Goal: Information Seeking & Learning: Learn about a topic

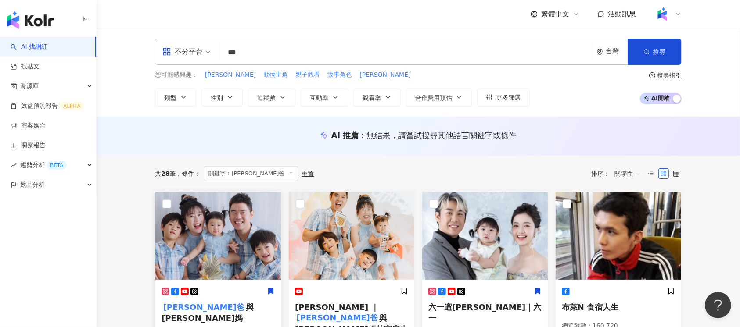
click at [246, 234] on img at bounding box center [218, 236] width 126 height 88
click at [355, 53] on input "***" at bounding box center [406, 52] width 366 height 17
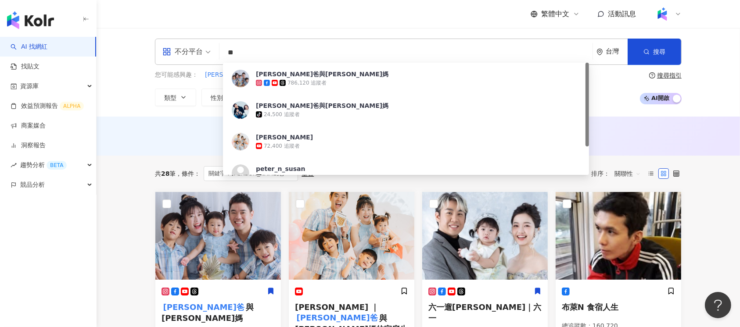
type input "*"
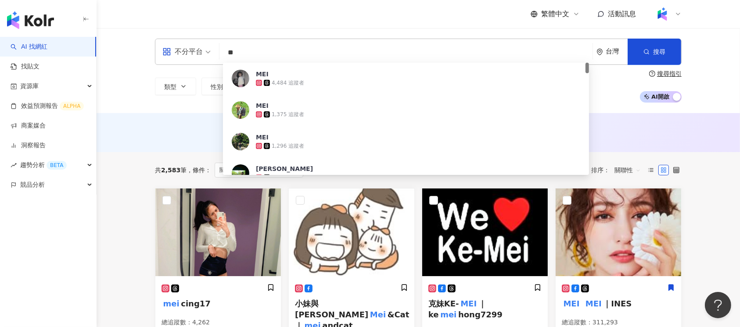
type input "*"
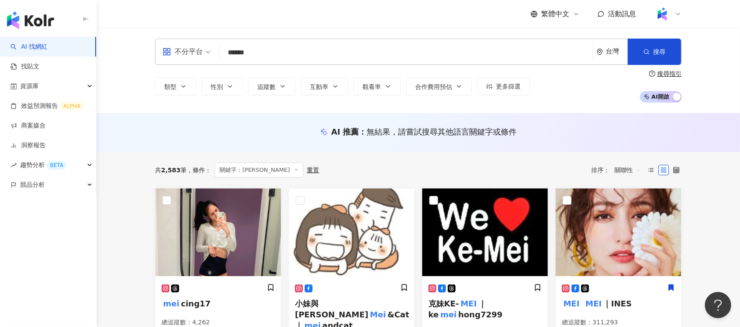
type input "****"
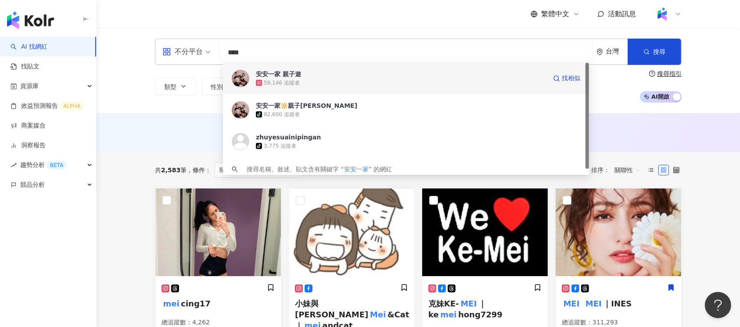
click at [325, 86] on div "59,146 追蹤者" at bounding box center [401, 83] width 291 height 9
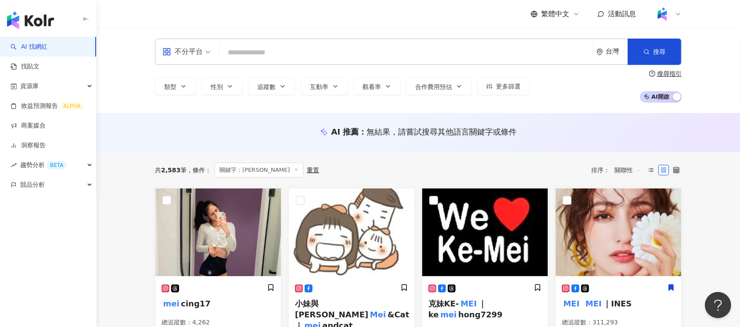
click at [287, 55] on input "search" at bounding box center [406, 52] width 366 height 17
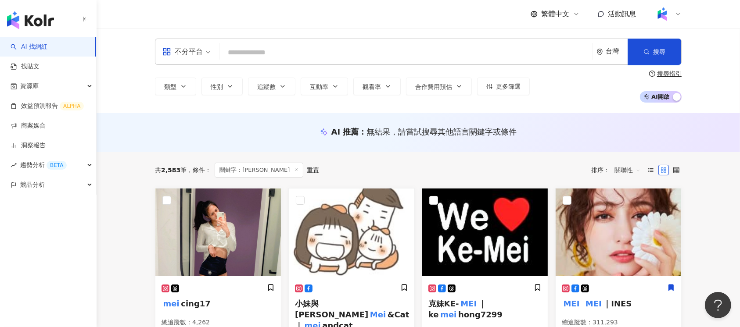
click at [287, 55] on input "search" at bounding box center [406, 52] width 366 height 17
click at [262, 57] on input "search" at bounding box center [406, 52] width 366 height 17
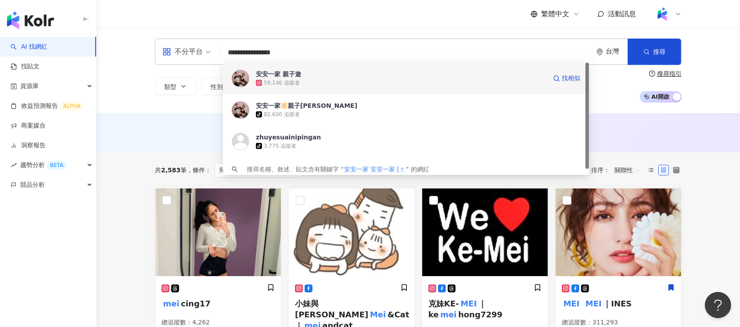
type input "**********"
click at [325, 76] on span "安安一家 親子遊" at bounding box center [401, 74] width 291 height 9
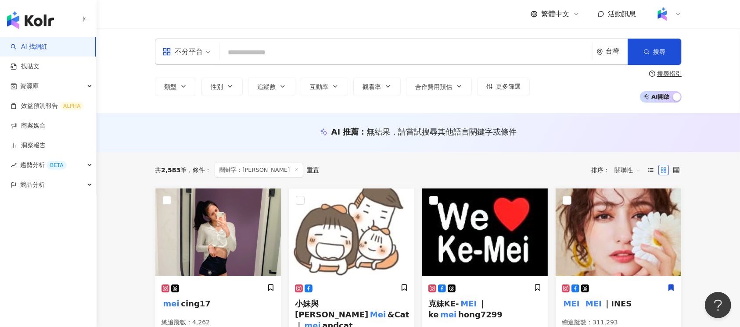
click at [368, 62] on div "不分平台 台灣 搜尋 f045e76b-0506-42cd-994d-596d605195ee 安安一家 親子遊 59,146 追蹤者 安安一家🔆親子遊 ti…" at bounding box center [418, 52] width 527 height 26
click at [366, 54] on input "search" at bounding box center [406, 52] width 366 height 17
paste input "**********"
type input "**********"
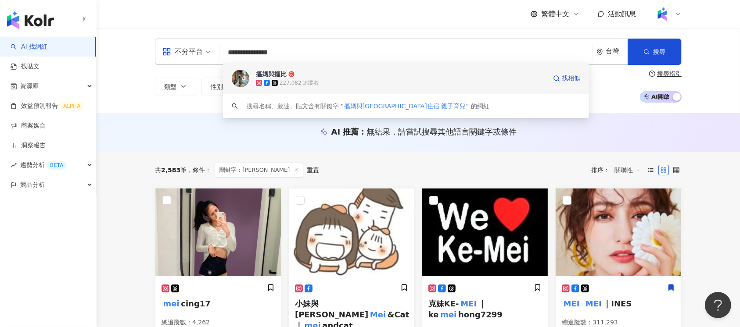
click at [352, 74] on span "摳媽與摳比" at bounding box center [401, 74] width 291 height 9
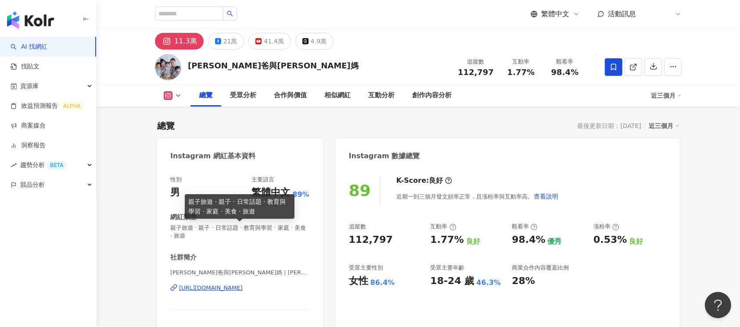
scroll to position [117, 0]
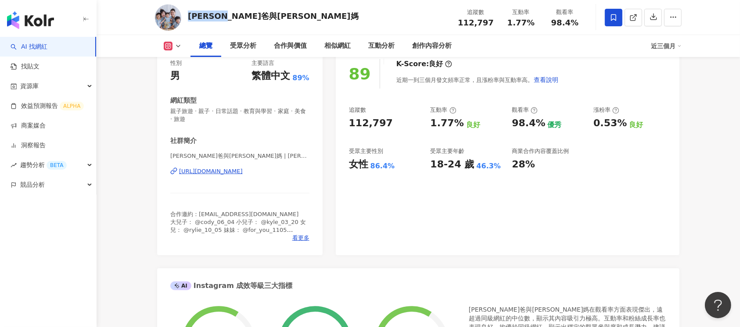
drag, startPoint x: 190, startPoint y: 19, endPoint x: 259, endPoint y: 19, distance: 68.9
click at [259, 19] on div "彼得爸與蘇珊媽 追蹤數 112,797 互動率 1.77% 觀看率 98.4%" at bounding box center [418, 17] width 562 height 35
copy div "彼得爸與蘇珊媽"
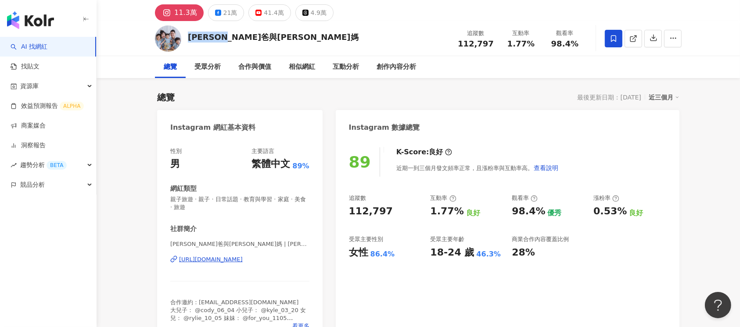
scroll to position [0, 0]
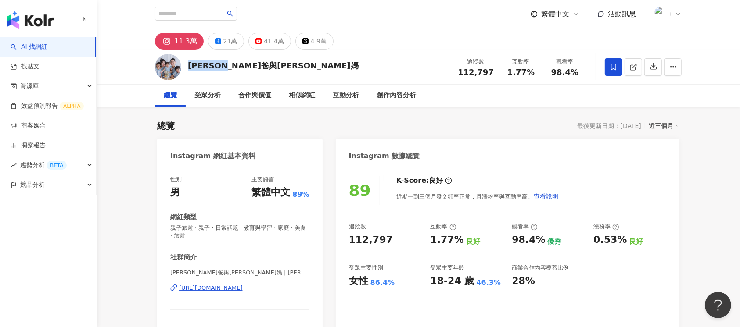
click at [243, 291] on div "https://www.instagram.com/peter_and_susan/" at bounding box center [211, 288] width 64 height 8
drag, startPoint x: 463, startPoint y: 73, endPoint x: 492, endPoint y: 72, distance: 29.5
click at [492, 72] on div "112,797" at bounding box center [476, 72] width 36 height 9
copy span "112,797"
drag, startPoint x: 509, startPoint y: 75, endPoint x: 532, endPoint y: 75, distance: 22.4
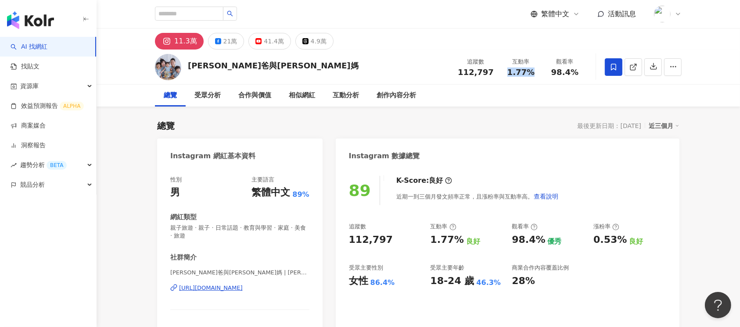
click at [532, 75] on div "1.77%" at bounding box center [520, 72] width 33 height 9
copy span "1.77%"
drag, startPoint x: 555, startPoint y: 74, endPoint x: 577, endPoint y: 74, distance: 21.9
click at [577, 74] on span "98.4%" at bounding box center [564, 72] width 27 height 9
copy span "98.4%"
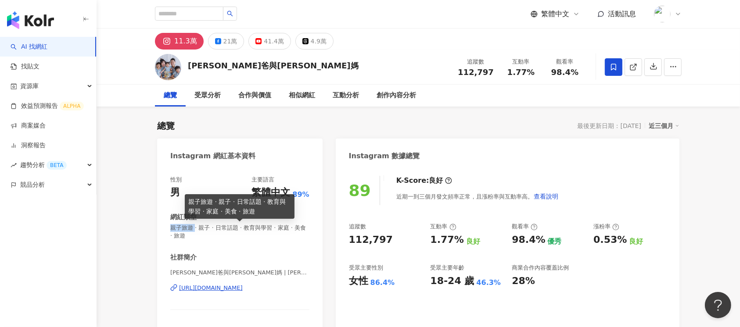
drag, startPoint x: 169, startPoint y: 229, endPoint x: 194, endPoint y: 231, distance: 24.3
click at [194, 231] on div "性別 男 主要語言 繁體中文 89% 網紅類型 親子旅遊 · 親子 · 日常話題 · 教育與學習 · 家庭 · 美食 · 旅遊 社群簡介 彼得爸與蘇珊媽 | …" at bounding box center [239, 269] width 165 height 205
copy span "親子旅遊"
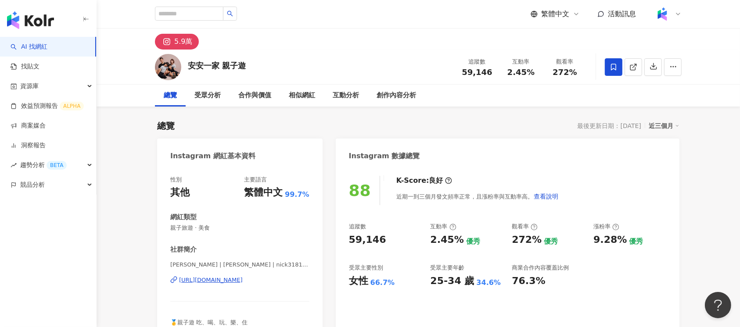
click at [243, 277] on div "https://www.instagram.com/nick318190/" at bounding box center [211, 280] width 64 height 8
drag, startPoint x: 246, startPoint y: 68, endPoint x: 190, endPoint y: 69, distance: 55.7
click at [190, 69] on div "安安一家 親子遊 追蹤數 59,146 互動率 2.45% 觀看率 272%" at bounding box center [418, 67] width 562 height 35
copy div "安安一家 親子遊"
drag, startPoint x: 461, startPoint y: 71, endPoint x: 488, endPoint y: 73, distance: 27.3
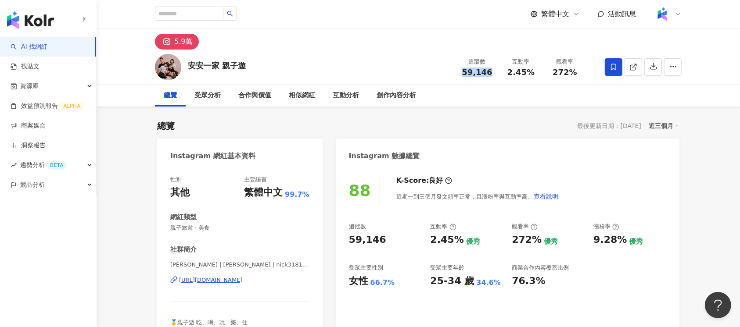
click at [488, 73] on div "59,146" at bounding box center [476, 72] width 33 height 9
copy span "59,146"
drag, startPoint x: 508, startPoint y: 72, endPoint x: 531, endPoint y: 72, distance: 23.3
click at [531, 72] on div "2.45%" at bounding box center [520, 72] width 33 height 9
copy span "2.45%"
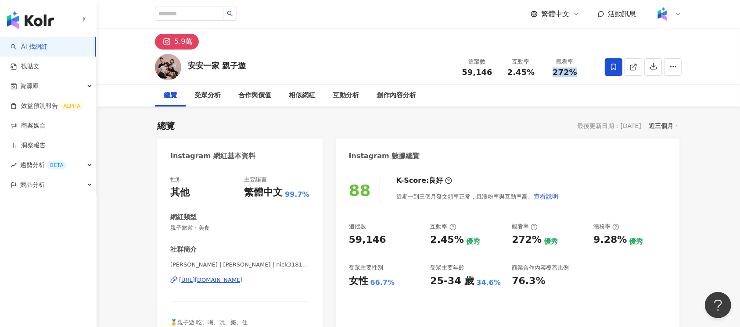
drag, startPoint x: 551, startPoint y: 72, endPoint x: 575, endPoint y: 75, distance: 24.8
click at [575, 75] on div "272%" at bounding box center [564, 72] width 33 height 9
copy span "272%"
click at [411, 91] on div "創作內容分析" at bounding box center [396, 95] width 39 height 11
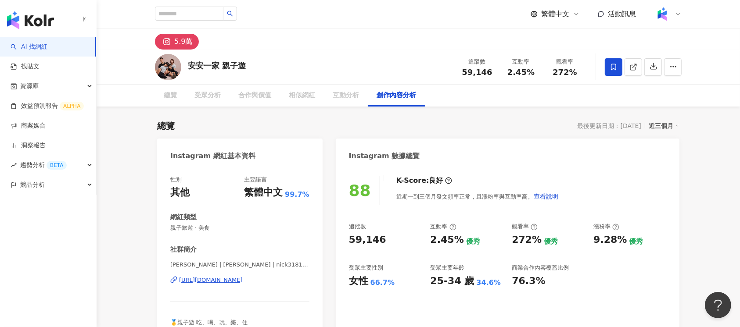
scroll to position [2478, 0]
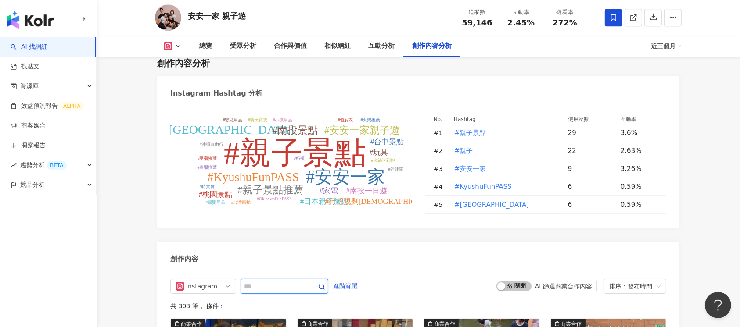
click at [304, 292] on input "text" at bounding box center [274, 286] width 61 height 11
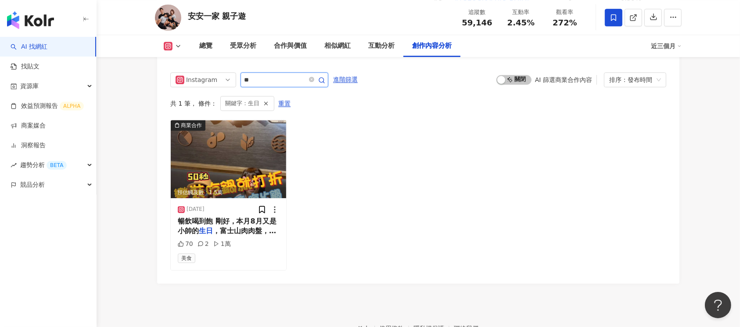
scroll to position [2689, 0]
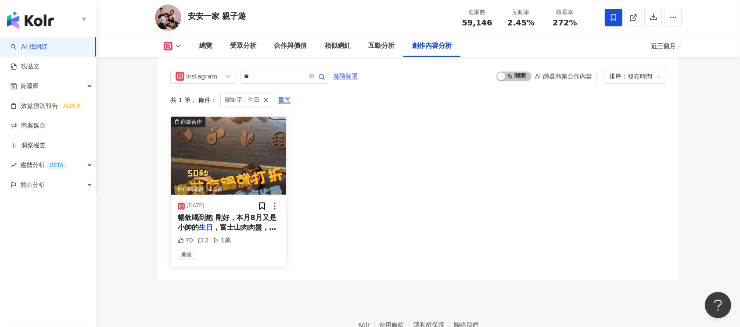
click at [233, 180] on img at bounding box center [228, 156] width 115 height 78
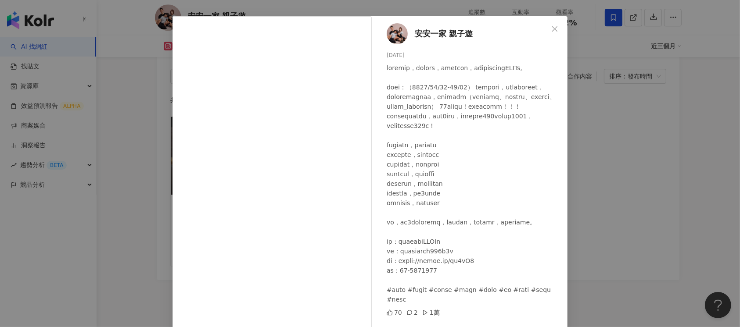
scroll to position [66, 0]
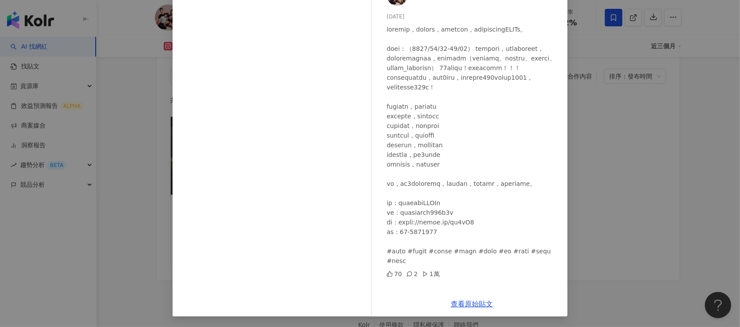
click at [625, 167] on div "安安一家 親子遊 2024/8/22 70 2 1萬 查看原始貼文" at bounding box center [370, 163] width 740 height 327
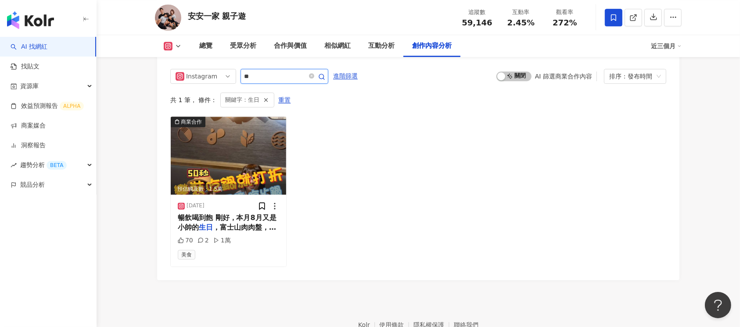
click at [276, 82] on input "**" at bounding box center [274, 76] width 61 height 11
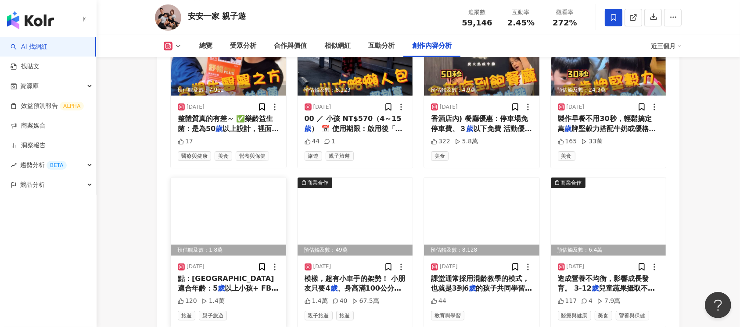
scroll to position [3088, 0]
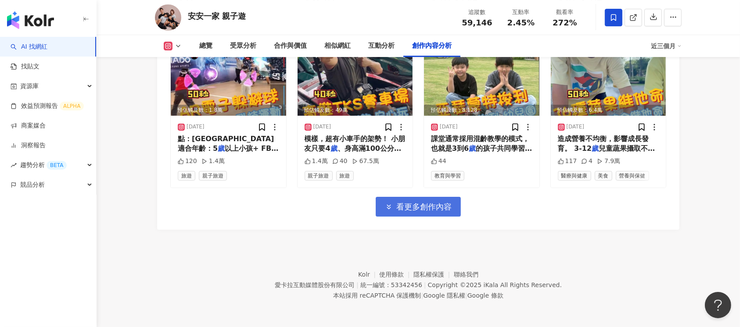
click at [396, 217] on button "看更多創作內容" at bounding box center [418, 207] width 85 height 20
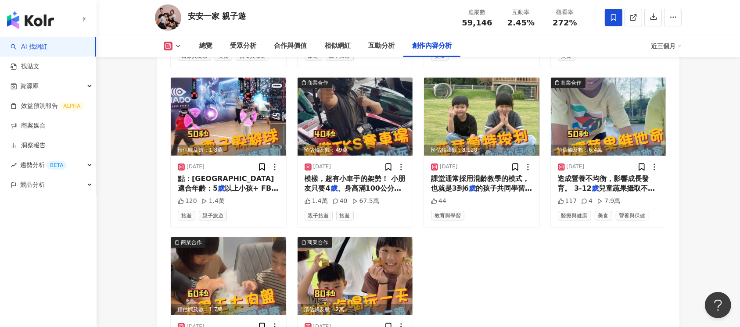
scroll to position [3040, 0]
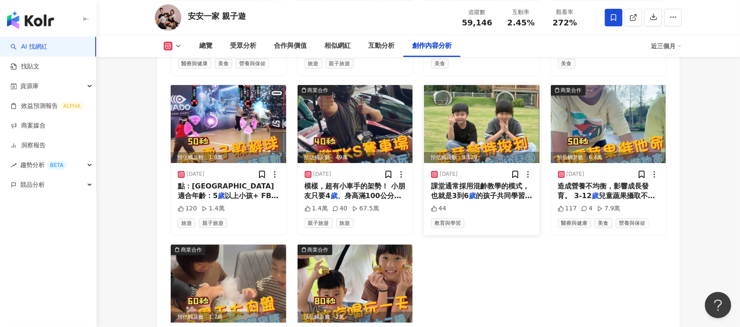
click at [474, 119] on img at bounding box center [481, 124] width 115 height 78
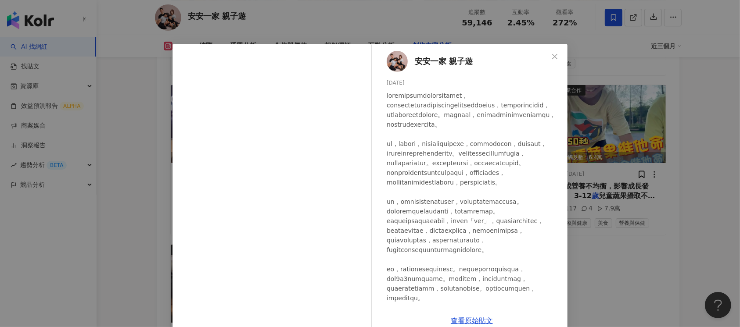
click at [580, 219] on div "安安一家 親子遊 2025/1/12 44 查看原始貼文" at bounding box center [370, 163] width 740 height 327
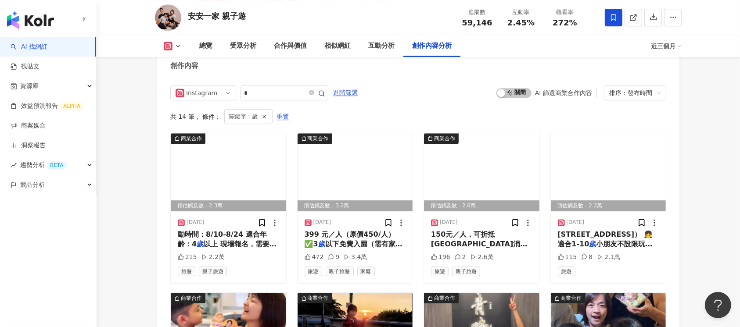
scroll to position [2652, 0]
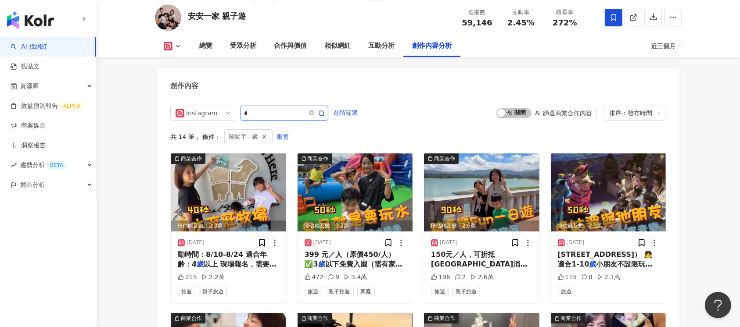
click at [271, 118] on input "*" at bounding box center [274, 113] width 61 height 11
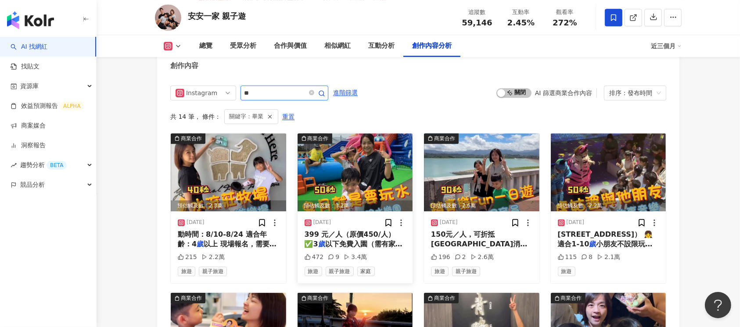
scroll to position [2658, 0]
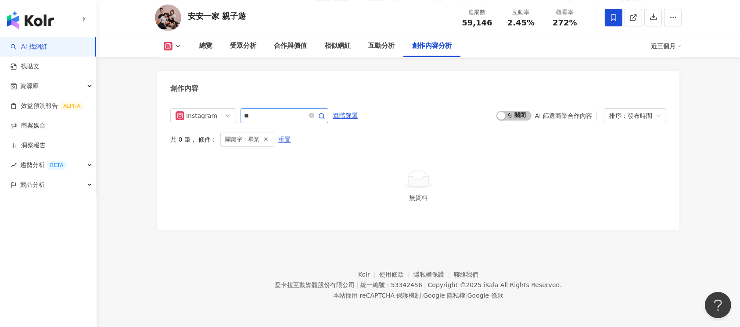
drag, startPoint x: 299, startPoint y: 109, endPoint x: 299, endPoint y: 118, distance: 8.8
click at [299, 118] on span "**" at bounding box center [284, 115] width 88 height 15
click at [299, 118] on input "**" at bounding box center [274, 116] width 61 height 11
type input "*"
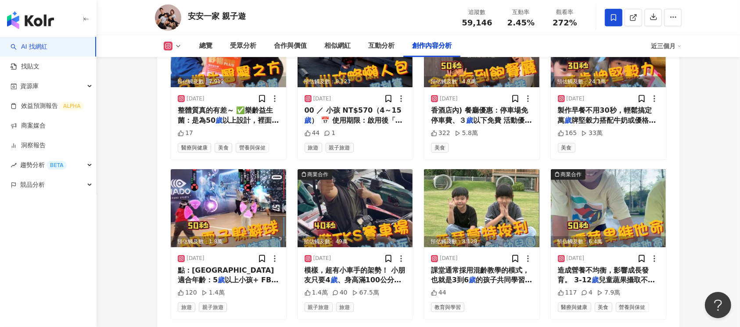
scroll to position [2957, 0]
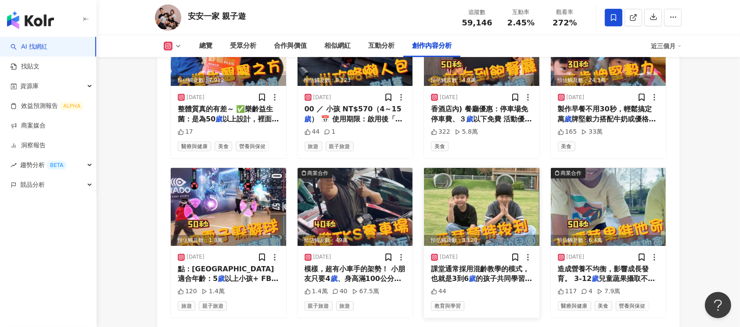
click at [453, 233] on img at bounding box center [481, 207] width 115 height 78
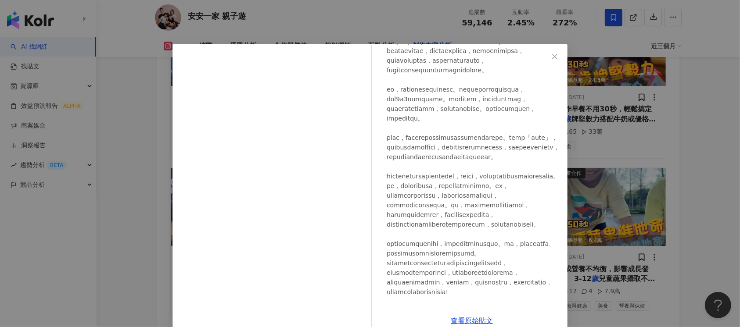
scroll to position [273, 0]
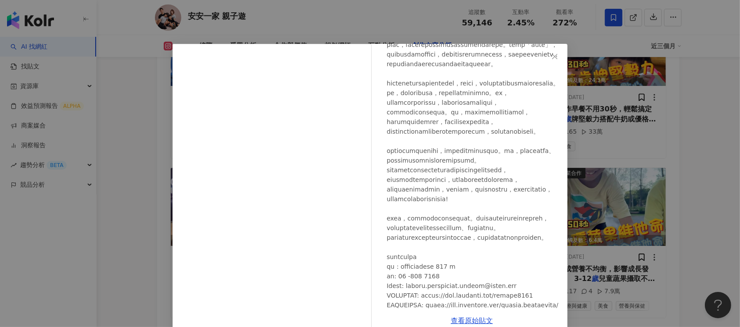
click at [570, 239] on div "安安一家 親子遊 2025/1/12 44 查看原始貼文" at bounding box center [370, 163] width 740 height 327
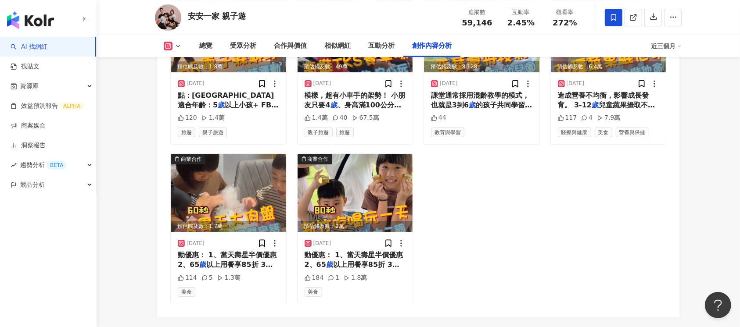
scroll to position [3110, 0]
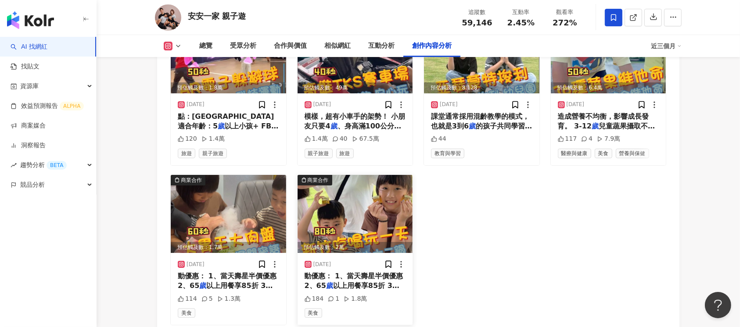
click at [391, 224] on img at bounding box center [355, 214] width 115 height 78
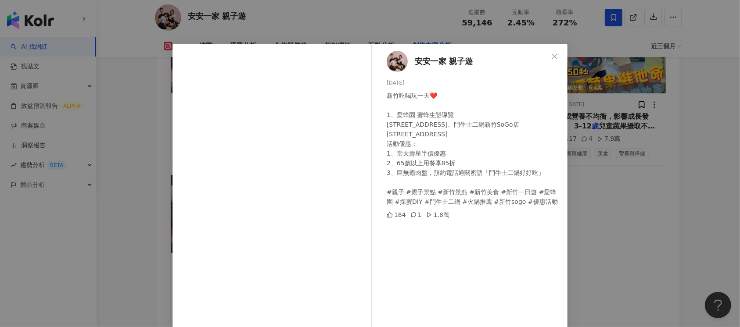
click at [634, 197] on div "安安一家 親子遊 2024/10/9 新竹吃喝玩一天❤️ 1、愛蜂園 蜜蜂生態導覽 新竹縣竹北市中正西路1171號 2、鬥牛士二鍋新竹SoGo店 新竹市東區中…" at bounding box center [370, 163] width 740 height 327
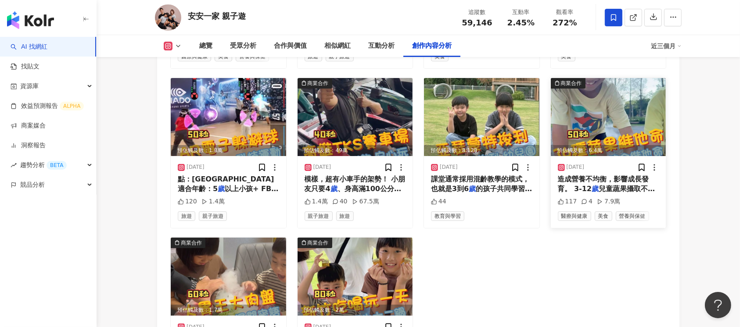
scroll to position [2993, 0]
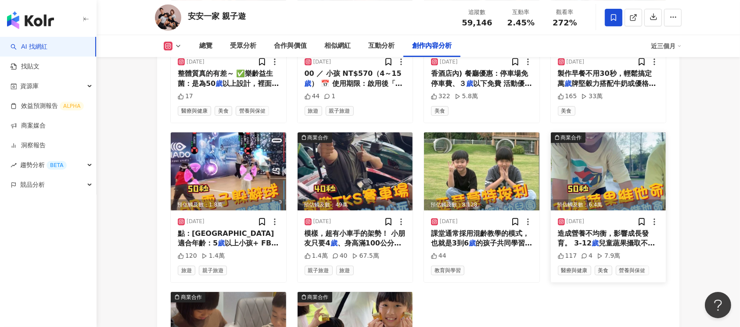
click at [621, 163] on img at bounding box center [608, 172] width 115 height 78
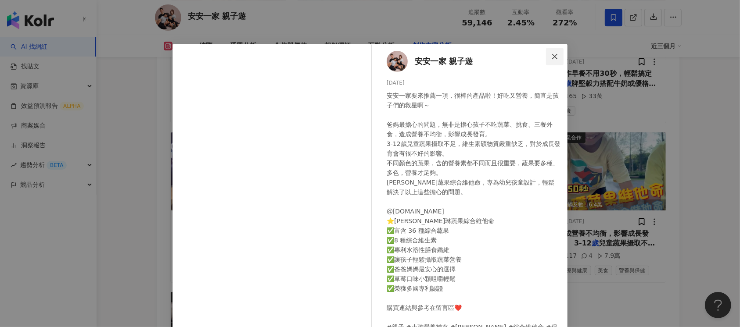
click at [546, 54] on span "Close" at bounding box center [555, 56] width 18 height 7
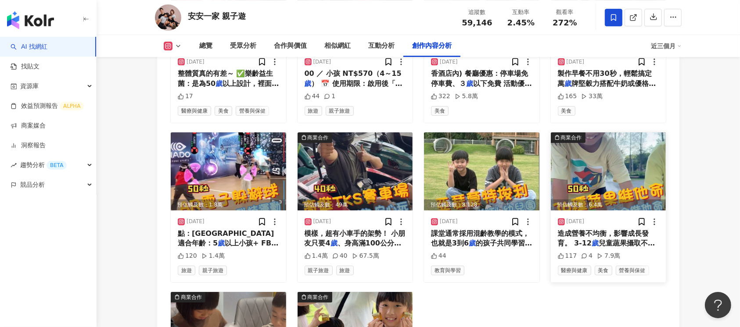
click at [617, 179] on img at bounding box center [608, 172] width 115 height 78
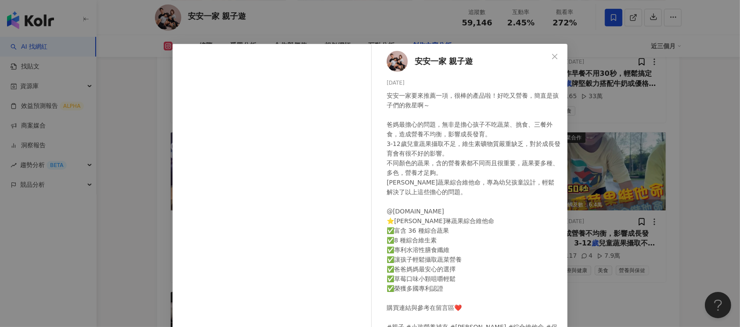
scroll to position [66, 0]
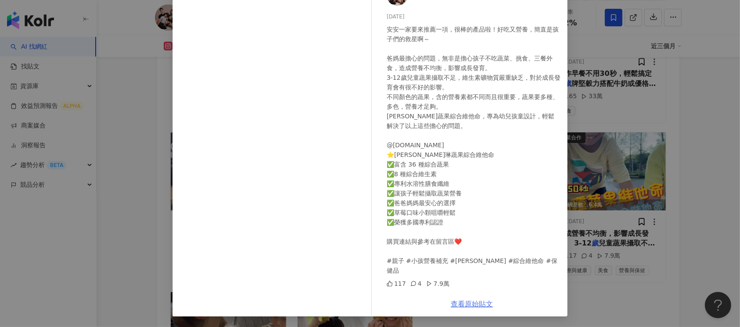
click at [461, 306] on link "查看原始貼文" at bounding box center [472, 304] width 42 height 8
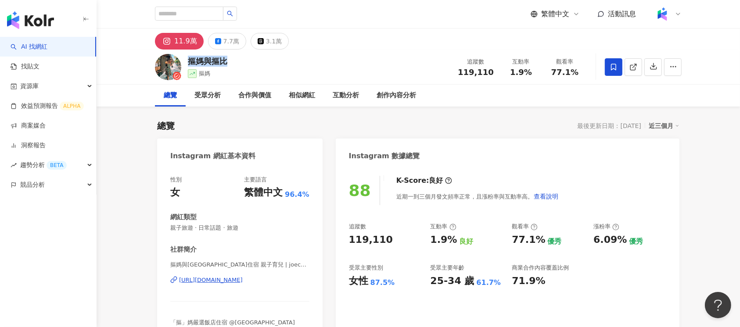
drag, startPoint x: 228, startPoint y: 61, endPoint x: 190, endPoint y: 61, distance: 37.7
click at [190, 61] on div "摳媽與摳比 摳媽 追蹤數 119,110 互動率 1.9% 觀看率 77.1%" at bounding box center [418, 67] width 562 height 35
copy div "摳媽與摳比"
drag, startPoint x: 458, startPoint y: 73, endPoint x: 491, endPoint y: 75, distance: 33.4
click at [491, 75] on div "追蹤數 119,110" at bounding box center [475, 66] width 47 height 19
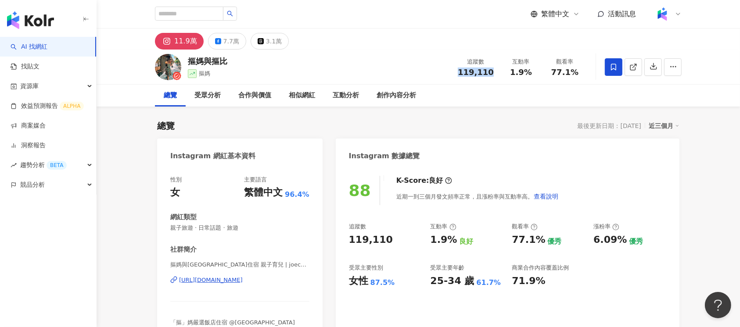
copy span "119,110"
drag, startPoint x: 511, startPoint y: 71, endPoint x: 538, endPoint y: 74, distance: 26.6
click at [538, 74] on div "互動率 1.9%" at bounding box center [521, 66] width 44 height 19
copy span "1.9%"
drag, startPoint x: 553, startPoint y: 72, endPoint x: 586, endPoint y: 72, distance: 33.4
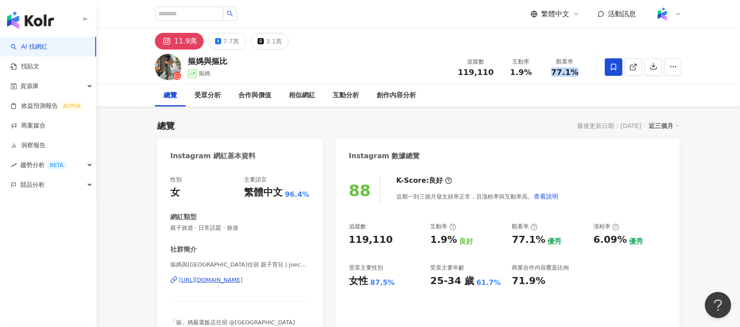
click at [555, 72] on div "摳媽與摳比 摳媽 追蹤數 119,110 互動率 1.9% 觀看率 77.1%" at bounding box center [418, 67] width 562 height 35
copy span "77.1%"
